Goal: Task Accomplishment & Management: Manage account settings

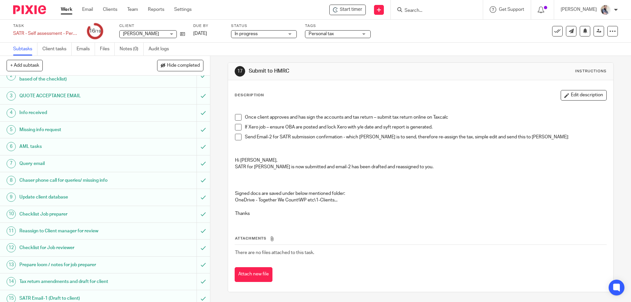
scroll to position [108, 0]
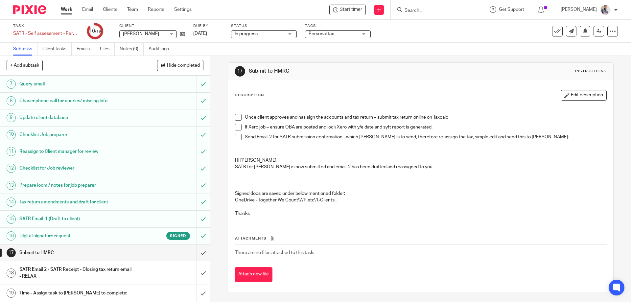
click at [48, 231] on link "16 Digital signature request Signed" at bounding box center [98, 236] width 197 height 16
click at [51, 276] on h1 "SATR Email 2 - SATR Receipt - Closing tax return email - RELAX" at bounding box center [76, 273] width 114 height 17
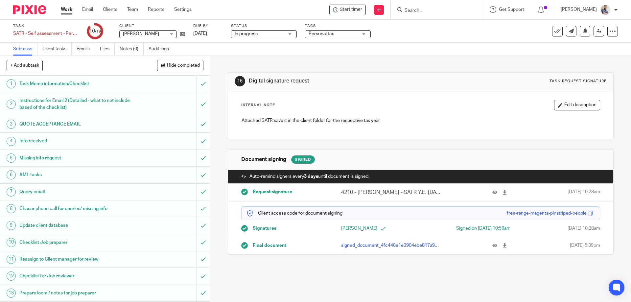
click at [478, 263] on div "16 Digital signature request Task request signature Internal Note Edit descript…" at bounding box center [420, 179] width 421 height 246
click at [503, 248] on link at bounding box center [507, 245] width 8 height 7
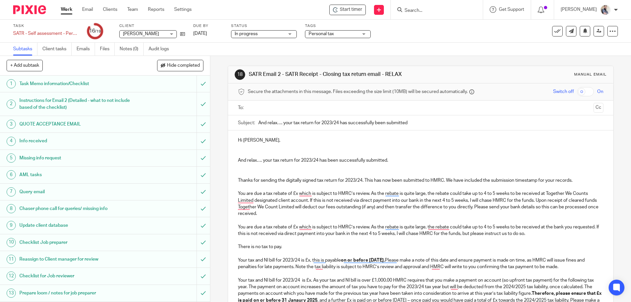
drag, startPoint x: 303, startPoint y: 247, endPoint x: 235, endPoint y: 195, distance: 85.2
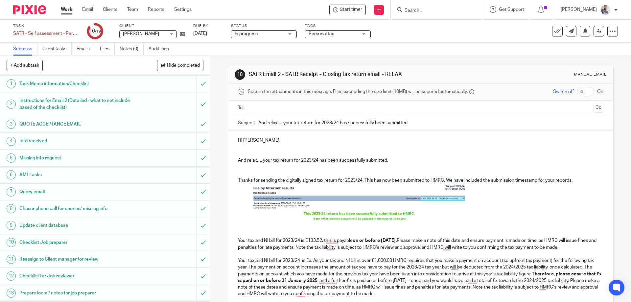
click at [343, 211] on img "To enrich screen reader interactions, please activate Accessibility in Grammarl…" at bounding box center [359, 203] width 214 height 38
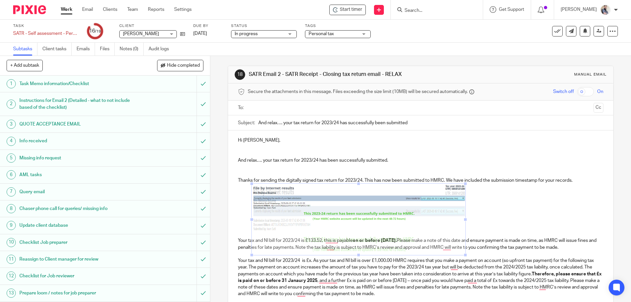
drag, startPoint x: 358, startPoint y: 223, endPoint x: 361, endPoint y: 262, distance: 39.3
click at [361, 259] on span "To enrich screen reader interactions, please activate Accessibility in Grammarl…" at bounding box center [359, 255] width 7 height 7
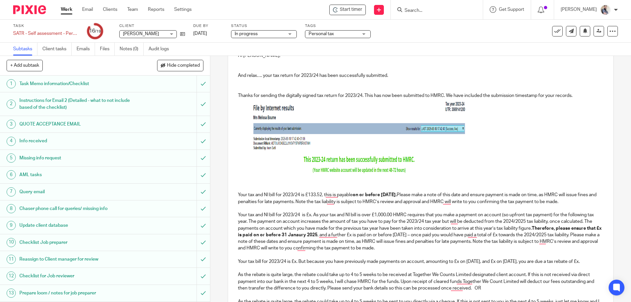
scroll to position [88, 0]
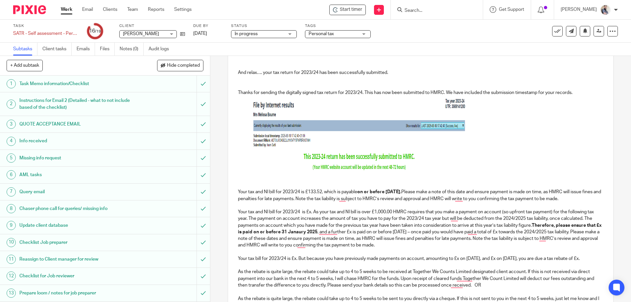
drag, startPoint x: 392, startPoint y: 193, endPoint x: 236, endPoint y: 195, distance: 155.6
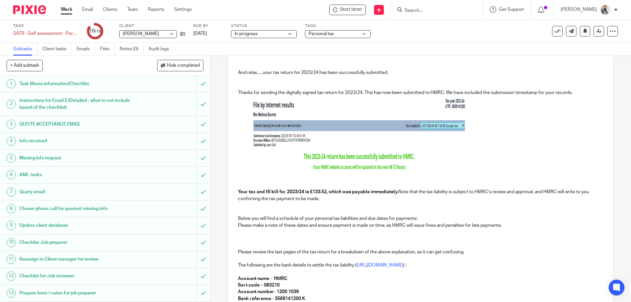
click at [285, 233] on p "Thanks for sending the digitally signed tax return for 2023/24. This has now be…" at bounding box center [420, 262] width 365 height 373
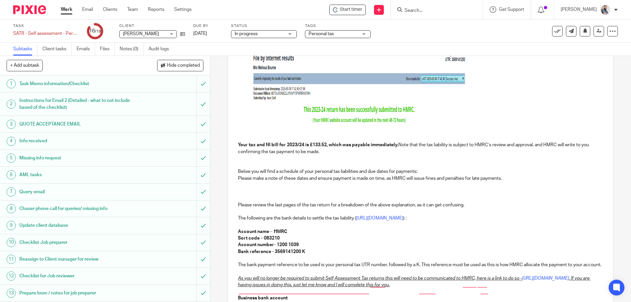
scroll to position [175, 0]
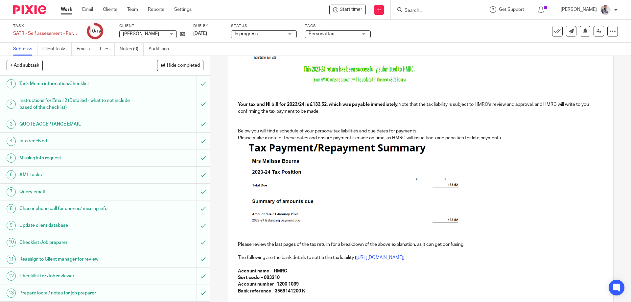
click at [310, 175] on img "To enrich screen reader interactions, please activate Accessibility in Grammarl…" at bounding box center [356, 183] width 214 height 85
drag, startPoint x: 352, startPoint y: 226, endPoint x: 354, endPoint y: 232, distance: 5.7
click at [354, 232] on span "To enrich screen reader interactions, please activate Accessibility in Grammarl…" at bounding box center [356, 231] width 7 height 7
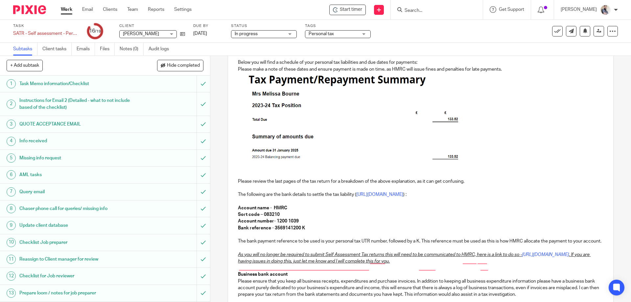
scroll to position [263, 0]
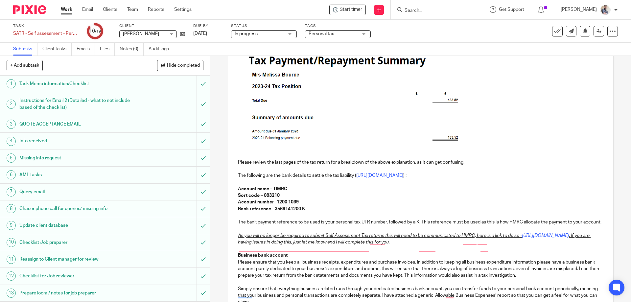
click at [312, 211] on p "Thanks for sending the digitally signed tax return for 2023/24. This has now be…" at bounding box center [420, 130] width 365 height 458
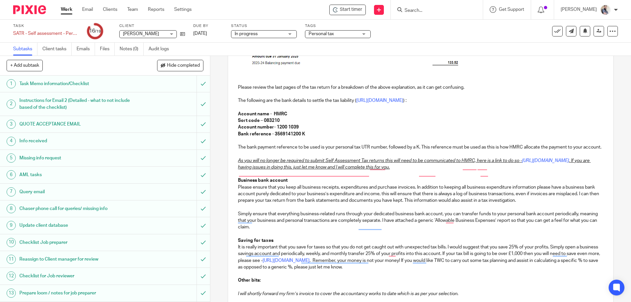
scroll to position [351, 0]
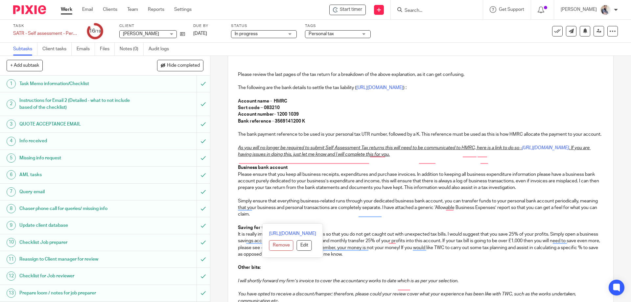
drag, startPoint x: 288, startPoint y: 224, endPoint x: 233, endPoint y: 155, distance: 88.7
click at [233, 155] on div "Hi Melissa, And relax…. your tax return for 2023/24 has been successfully submi…" at bounding box center [420, 88] width 385 height 616
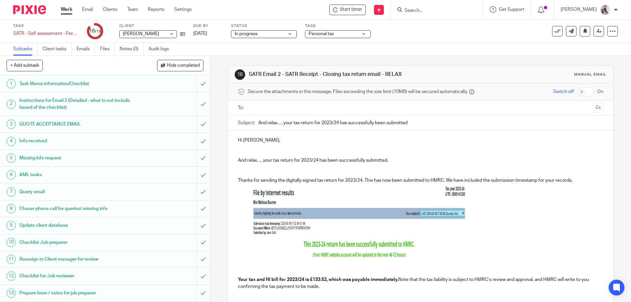
scroll to position [351, 0]
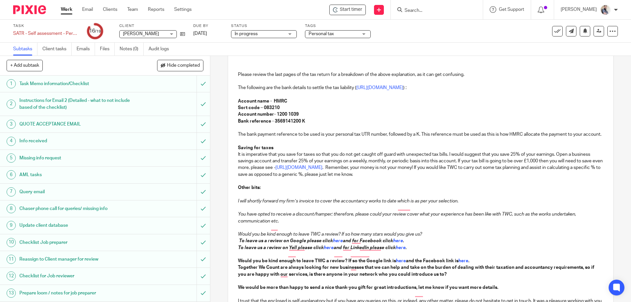
click at [276, 198] on p "I will shortly forward my firm’s invoice to cover the accountancy works to date…" at bounding box center [420, 197] width 365 height 13
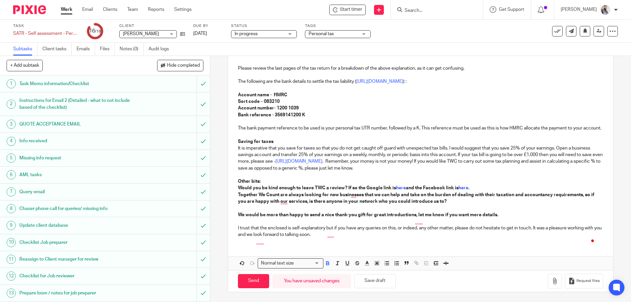
scroll to position [370, 0]
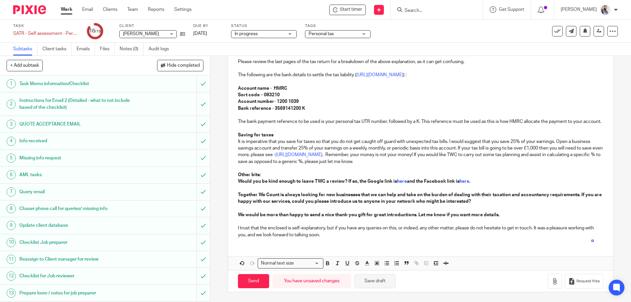
click at [376, 281] on button "Save draft" at bounding box center [375, 281] width 41 height 14
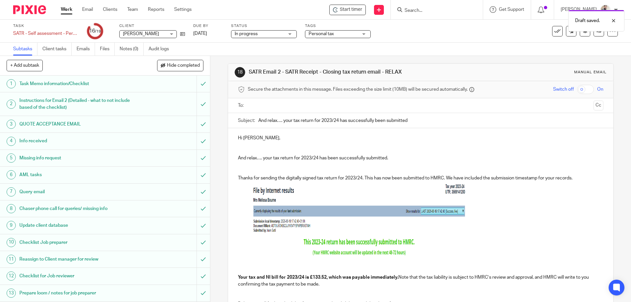
scroll to position [0, 0]
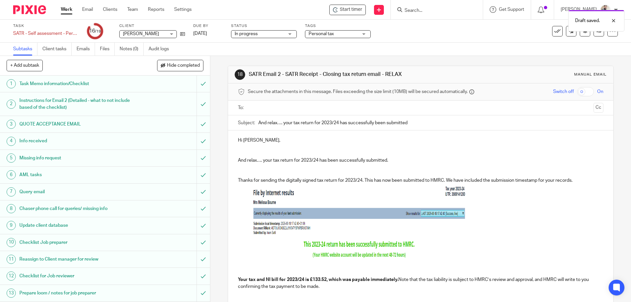
click at [278, 151] on p "And relax…. your tax return for 2023/24 has been successfully submitted." at bounding box center [420, 157] width 365 height 13
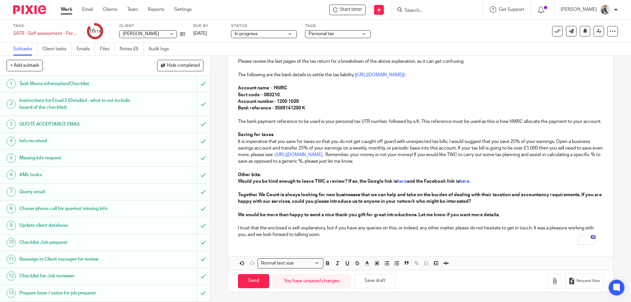
scroll to position [364, 0]
click at [374, 285] on button "Save draft" at bounding box center [375, 281] width 41 height 14
click at [376, 284] on button "Save draft" at bounding box center [375, 281] width 41 height 14
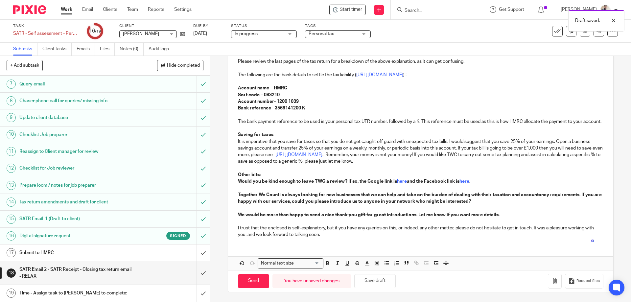
click at [142, 251] on div "Submit to HMRC" at bounding box center [104, 253] width 171 height 10
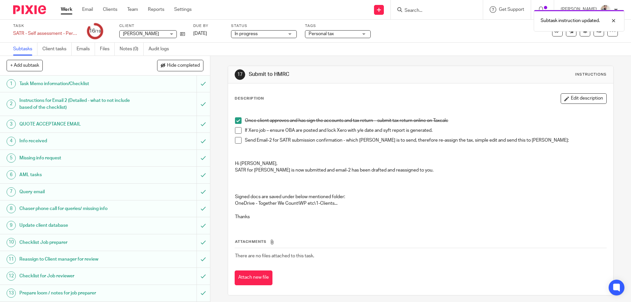
click at [239, 143] on span at bounding box center [238, 140] width 7 height 7
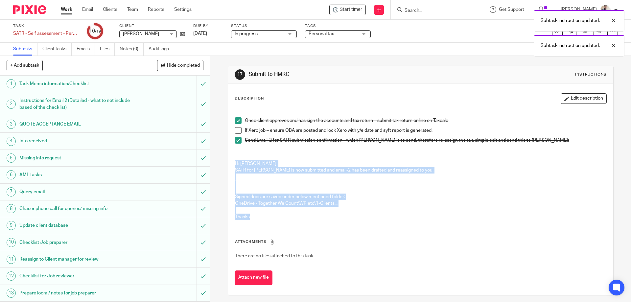
drag, startPoint x: 234, startPoint y: 161, endPoint x: 346, endPoint y: 215, distance: 124.5
click at [346, 215] on div "Once client approves and has sign the accounts and tax return – submit tax retu…" at bounding box center [421, 167] width 378 height 118
copy div "Hi [PERSON_NAME], SATR for [PERSON_NAME] is now submitted and email-2 has been …"
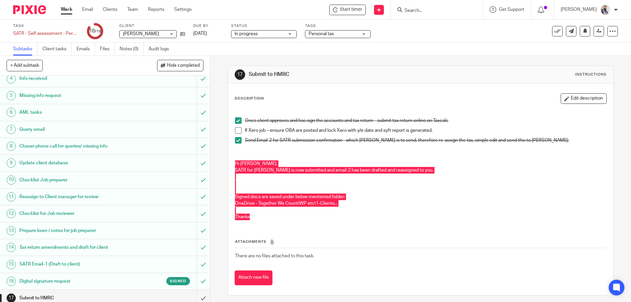
scroll to position [108, 0]
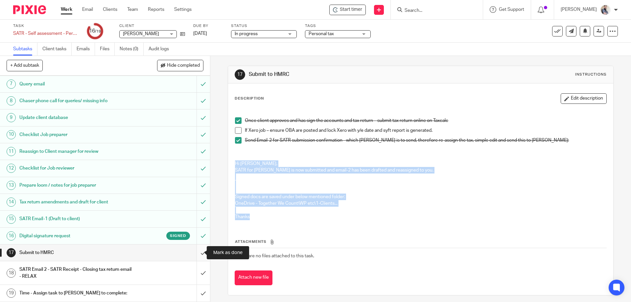
click at [196, 251] on input "submit" at bounding box center [105, 253] width 210 height 16
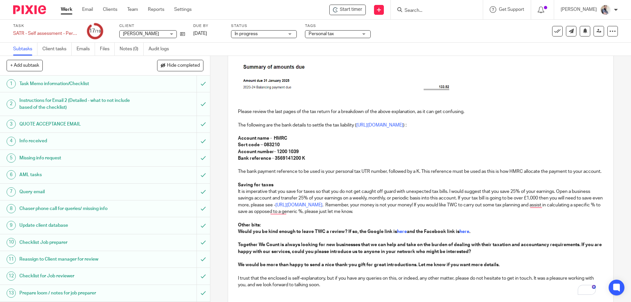
scroll to position [364, 0]
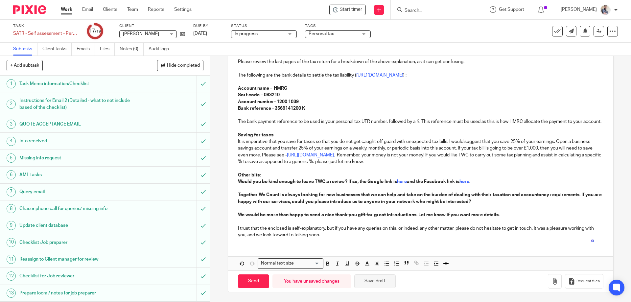
click at [384, 280] on button "Save draft" at bounding box center [375, 282] width 41 height 14
click at [594, 35] on link at bounding box center [599, 31] width 11 height 11
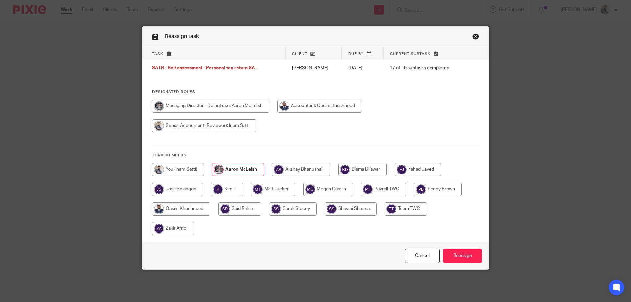
click at [457, 254] on input "Reassign" at bounding box center [462, 256] width 39 height 14
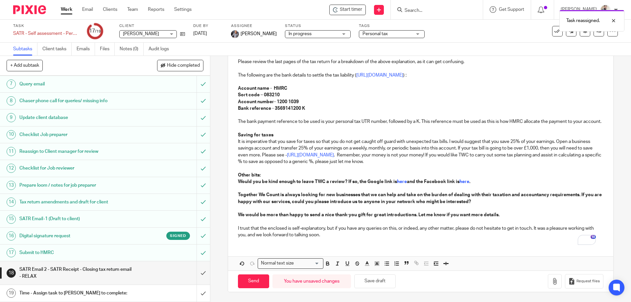
scroll to position [364, 0]
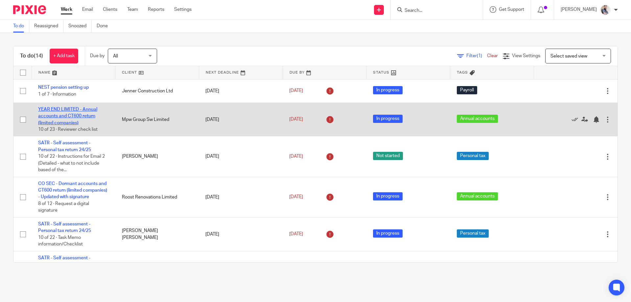
click at [80, 110] on link "YEAR END LIMITED - Annual accounts and CT600 return (limited companies)" at bounding box center [67, 116] width 59 height 18
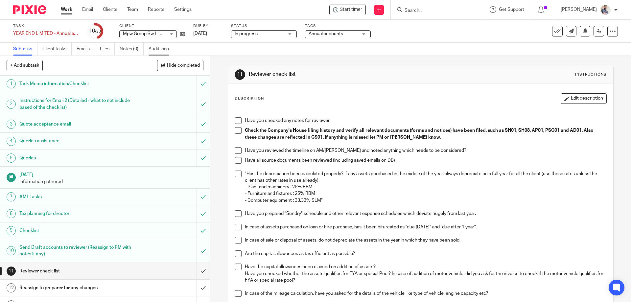
click at [166, 52] on link "Audit logs" at bounding box center [161, 49] width 25 height 13
click at [67, 84] on h1 "Task Memo information/Checklist" at bounding box center [76, 84] width 114 height 10
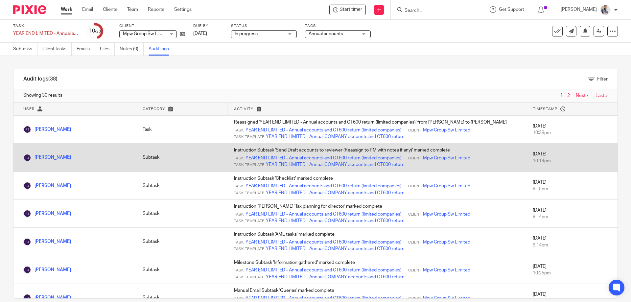
scroll to position [88, 0]
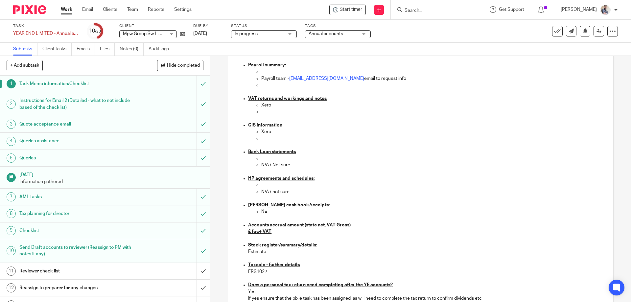
scroll to position [482, 0]
